Goal: Task Accomplishment & Management: Use online tool/utility

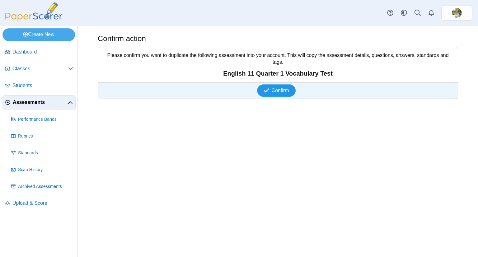
click at [271, 87] on icon "submit" at bounding box center [268, 90] width 8 height 7
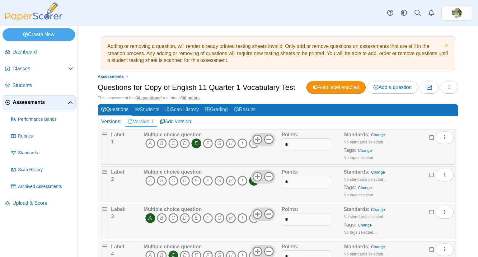
click at [309, 24] on div "Dashboard Classes Archived classes Students Assessments" at bounding box center [239, 13] width 478 height 26
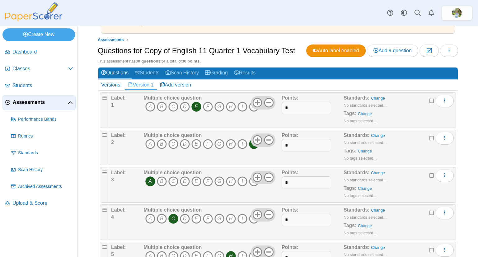
scroll to position [37, 0]
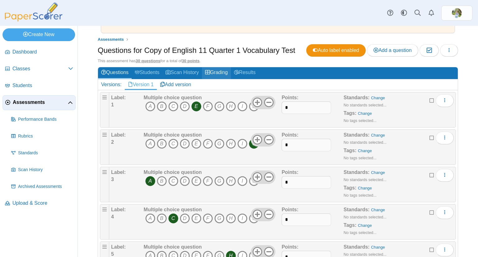
click at [220, 73] on link "Grading" at bounding box center [216, 73] width 29 height 12
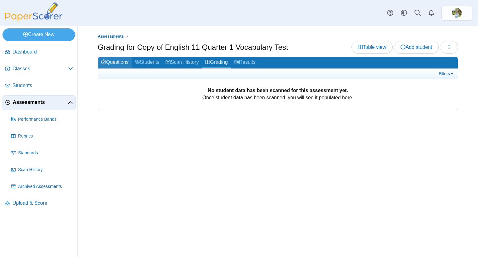
click at [124, 60] on link "Questions" at bounding box center [115, 63] width 34 height 12
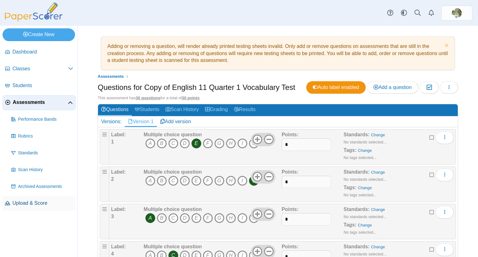
click at [36, 207] on link "Upload & Score" at bounding box center [38, 203] width 73 height 15
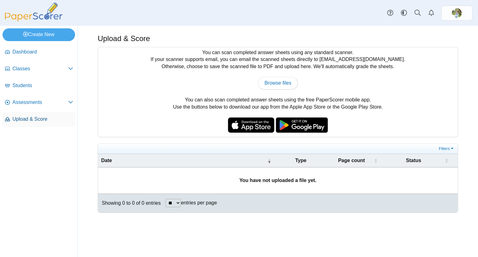
click at [53, 119] on span "Upload & Score" at bounding box center [42, 119] width 61 height 7
click at [39, 119] on span "Upload & Score" at bounding box center [42, 119] width 61 height 7
